Goal: Navigation & Orientation: Go to known website

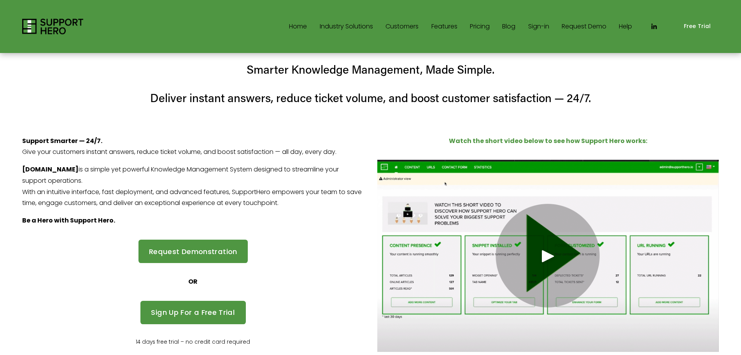
click at [516, 26] on nav "Home Industry Solutions Retail SaaS Call Centers/Contact Centers Employees Star…" at bounding box center [460, 26] width 343 height 12
click at [528, 26] on link "Sign-in" at bounding box center [538, 26] width 21 height 12
click at [540, 24] on link "Sign-in" at bounding box center [538, 26] width 21 height 12
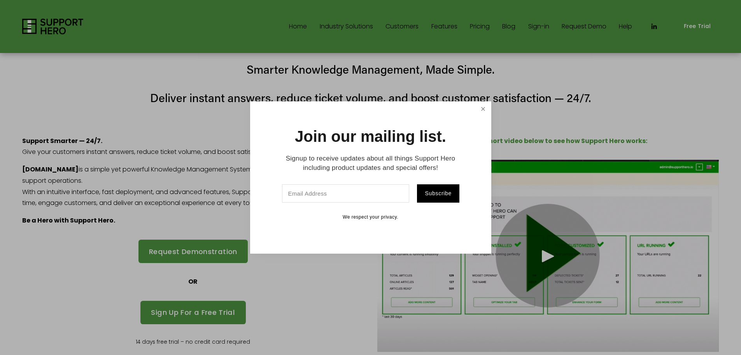
click at [479, 110] on link "Close" at bounding box center [483, 109] width 14 height 14
